Goal: Task Accomplishment & Management: Use online tool/utility

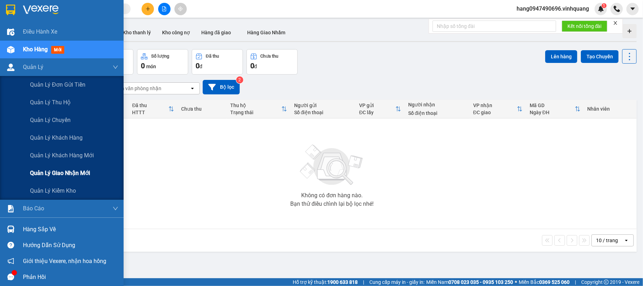
click at [62, 170] on span "Quản lý giao nhận mới" at bounding box center [60, 172] width 60 height 9
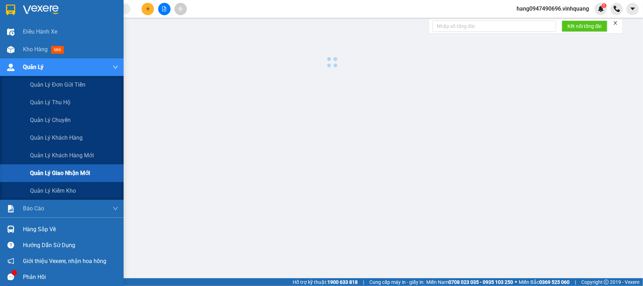
click at [62, 170] on span "Quản lý giao nhận mới" at bounding box center [60, 172] width 60 height 9
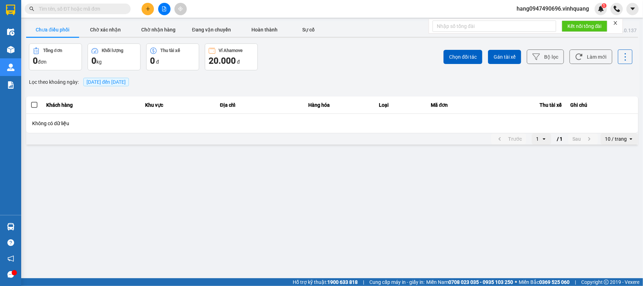
click at [117, 83] on span "[DATE] đến [DATE]" at bounding box center [106, 82] width 39 height 6
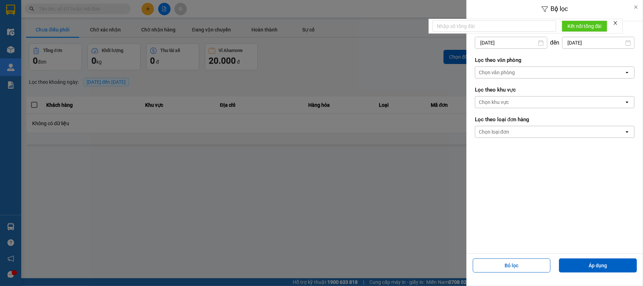
click at [502, 44] on input "[DATE]" at bounding box center [511, 42] width 72 height 11
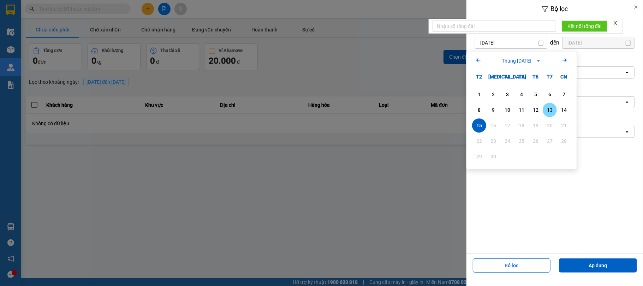
click at [543, 112] on div "13" at bounding box center [550, 110] width 14 height 14
type input "[DATE]"
click at [543, 112] on form "Lọc theo khoảng [DATE] Press the down arrow key to interact with the calendar a…" at bounding box center [555, 84] width 160 height 119
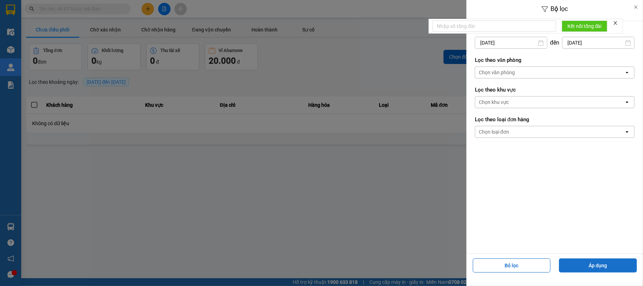
click at [583, 263] on button "Áp dụng" at bounding box center [598, 265] width 78 height 14
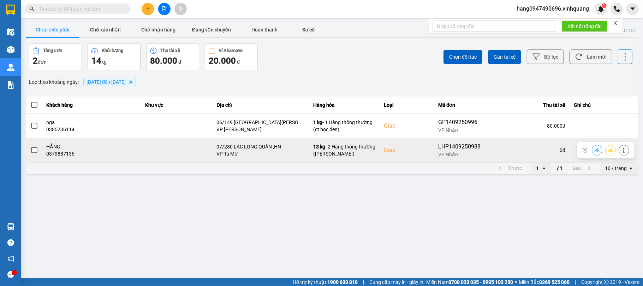
click at [63, 155] on div "0379887136" at bounding box center [92, 153] width 90 height 7
copy div "0379887136"
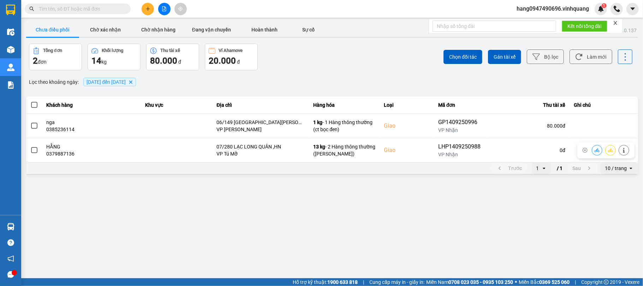
click at [78, 167] on div "Trước 1 open / 1 Sau 10 / trang open" at bounding box center [332, 167] width 612 height 11
